Goal: Find specific page/section: Find specific page/section

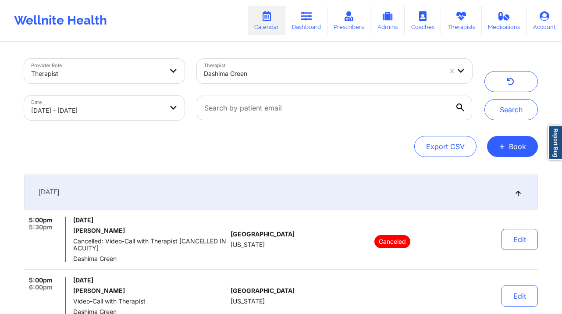
click at [362, 65] on div "Dashima Green" at bounding box center [323, 73] width 238 height 19
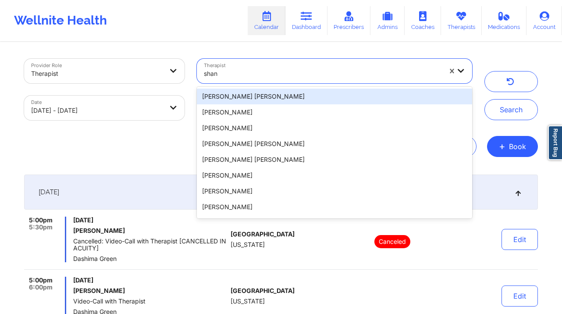
type input "shan"
click at [323, 73] on div at bounding box center [323, 73] width 238 height 11
type input "shannon"
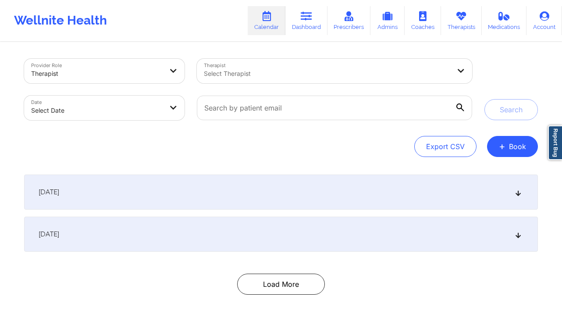
click at [243, 73] on div at bounding box center [327, 73] width 247 height 11
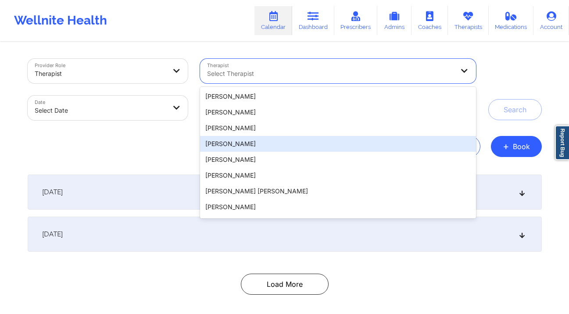
click at [112, 101] on body "Wellnite Health Calendar Dashboard Prescribers Admins Coaches Therapists Medica…" at bounding box center [284, 157] width 569 height 314
select select "2025-8"
select select "2025-9"
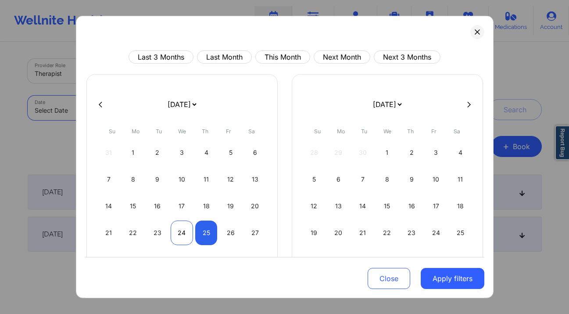
drag, startPoint x: 170, startPoint y: 225, endPoint x: 175, endPoint y: 227, distance: 5.5
click at [171, 225] on div "24" at bounding box center [182, 233] width 22 height 25
select select "2025-8"
select select "2025-9"
select select "2025-8"
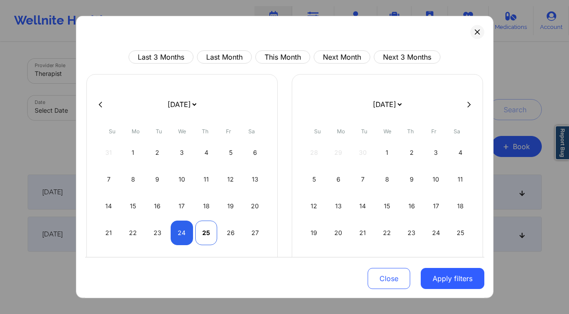
select select "2025-9"
click at [204, 233] on div "25" at bounding box center [206, 233] width 22 height 25
select select "2025-8"
select select "2025-9"
click at [445, 284] on button "Apply filters" at bounding box center [453, 278] width 64 height 21
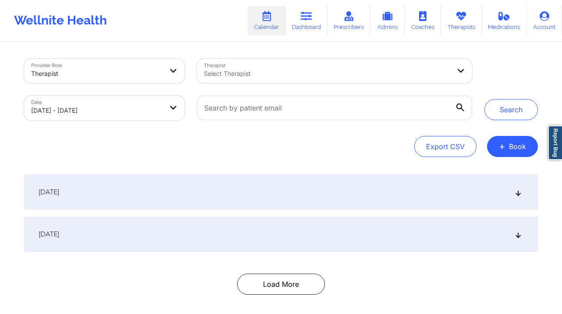
click at [344, 71] on div at bounding box center [327, 73] width 247 height 11
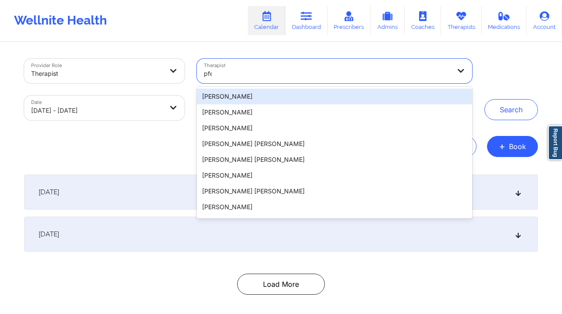
type input "pfei"
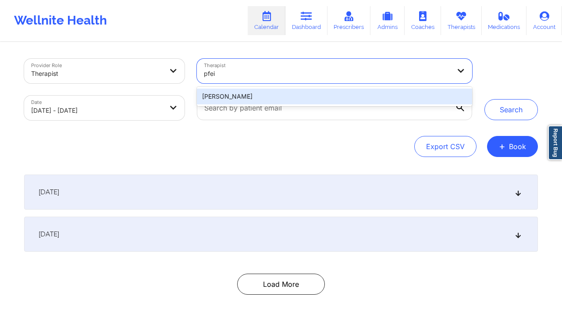
click at [276, 98] on div "[PERSON_NAME]" at bounding box center [334, 97] width 275 height 16
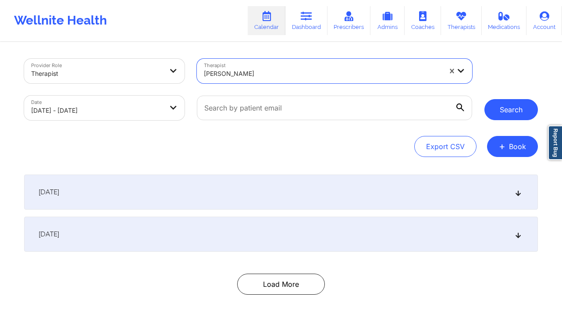
click at [513, 118] on button "Search" at bounding box center [512, 109] width 54 height 21
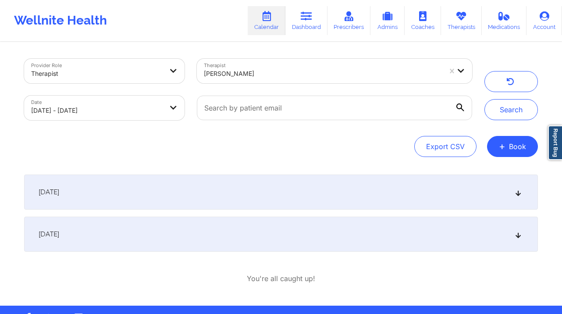
click at [147, 232] on div "[DATE]" at bounding box center [281, 234] width 514 height 35
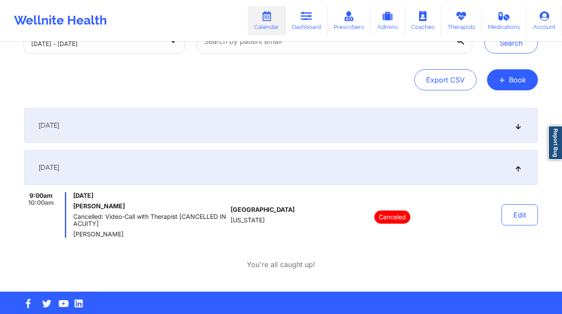
scroll to position [80, 0]
